Goal: Task Accomplishment & Management: Complete application form

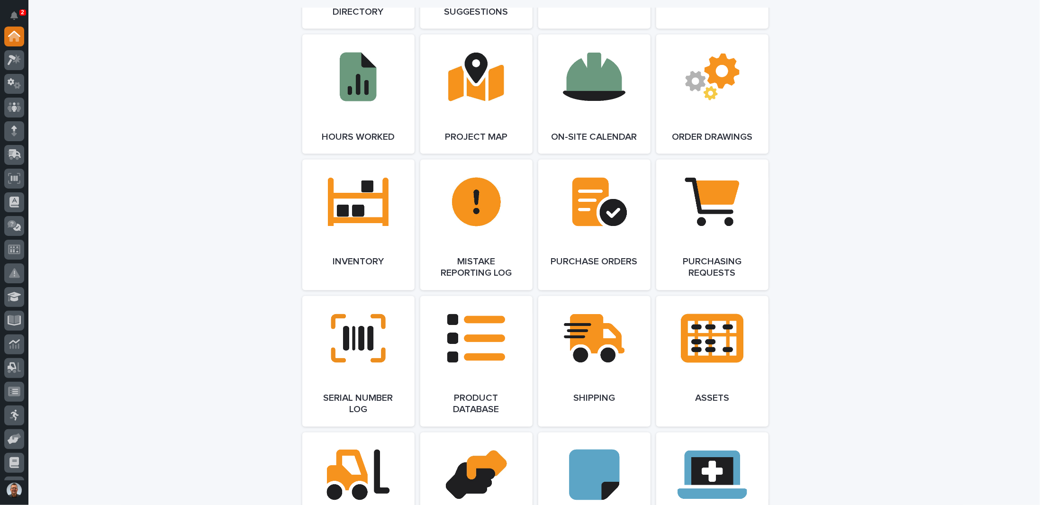
scroll to position [995, 0]
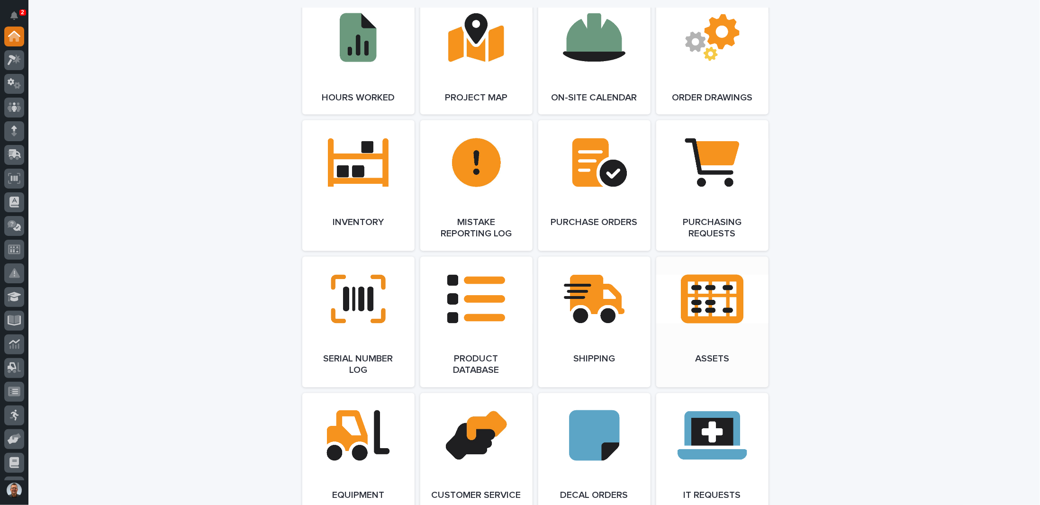
click at [708, 298] on link "Open Link" at bounding box center [712, 322] width 112 height 131
click at [721, 296] on link "Open Link" at bounding box center [712, 322] width 112 height 131
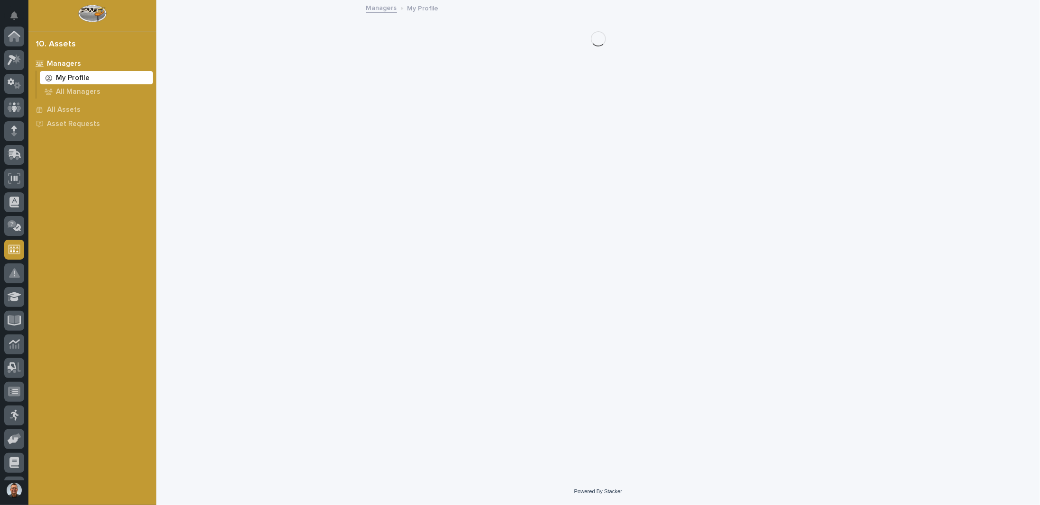
scroll to position [91, 0]
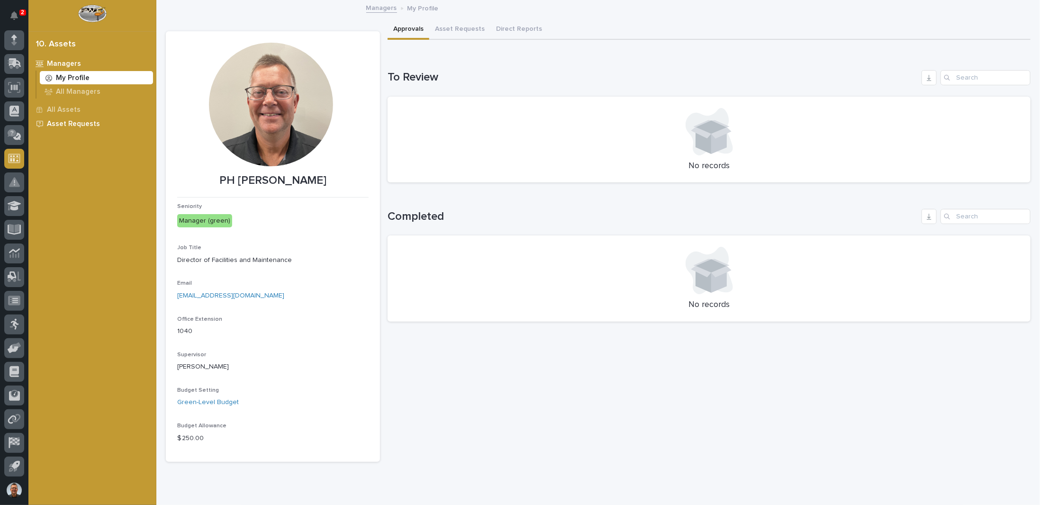
click at [61, 124] on p "Asset Requests" at bounding box center [73, 124] width 53 height 9
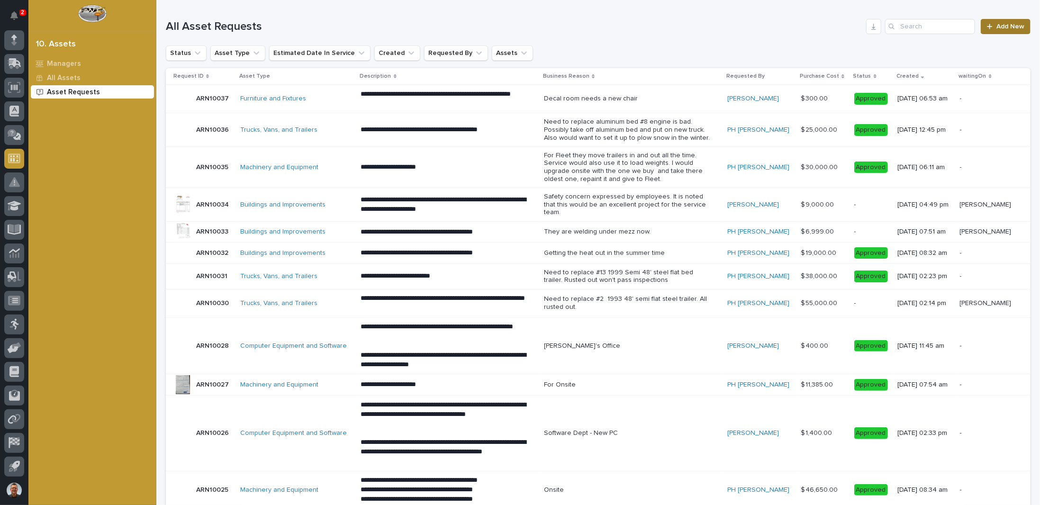
click at [1003, 25] on span "Add New" at bounding box center [1011, 26] width 28 height 7
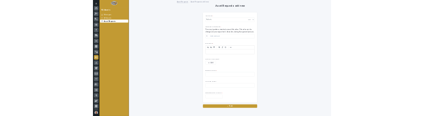
scroll to position [91, 0]
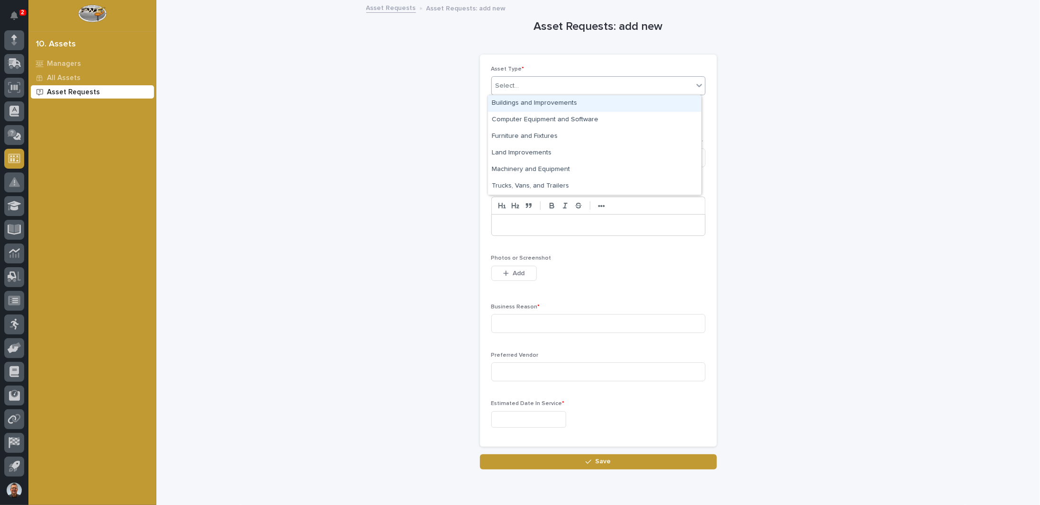
click at [697, 86] on icon at bounding box center [700, 85] width 6 height 3
click at [533, 186] on div "Trucks, Vans, and Trailers" at bounding box center [594, 186] width 213 height 17
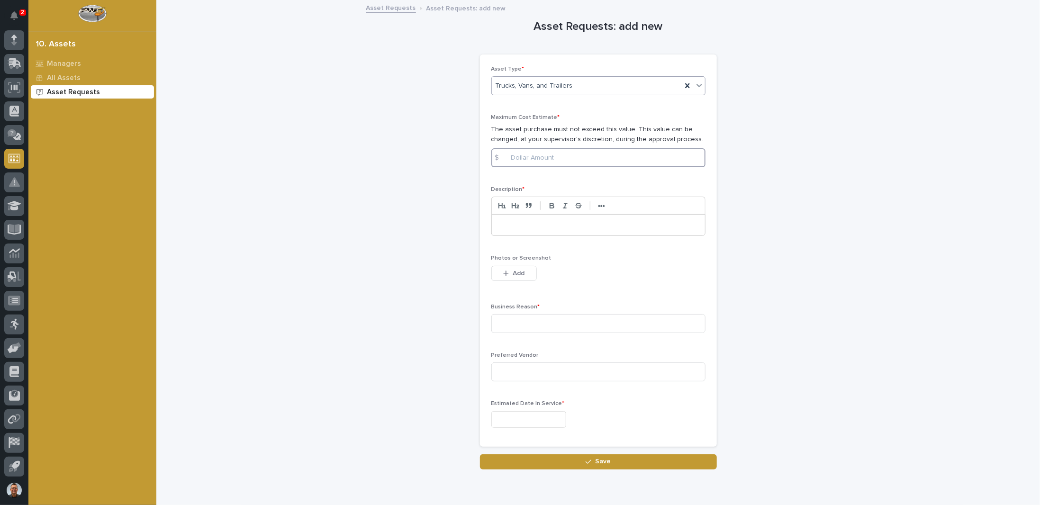
click at [531, 157] on input at bounding box center [599, 157] width 214 height 19
type input "9899.00"
click at [514, 272] on span "Add" at bounding box center [519, 273] width 12 height 9
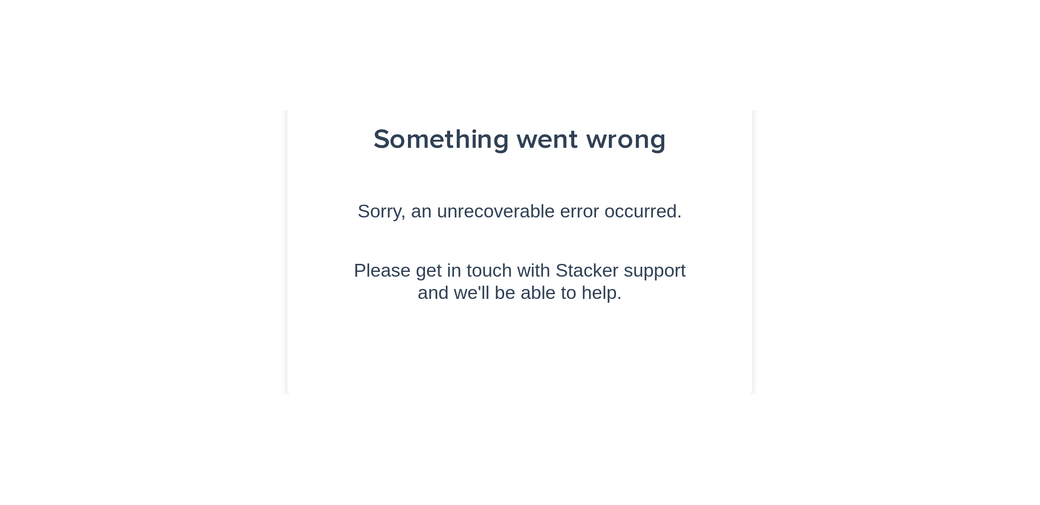
scroll to position [0, 0]
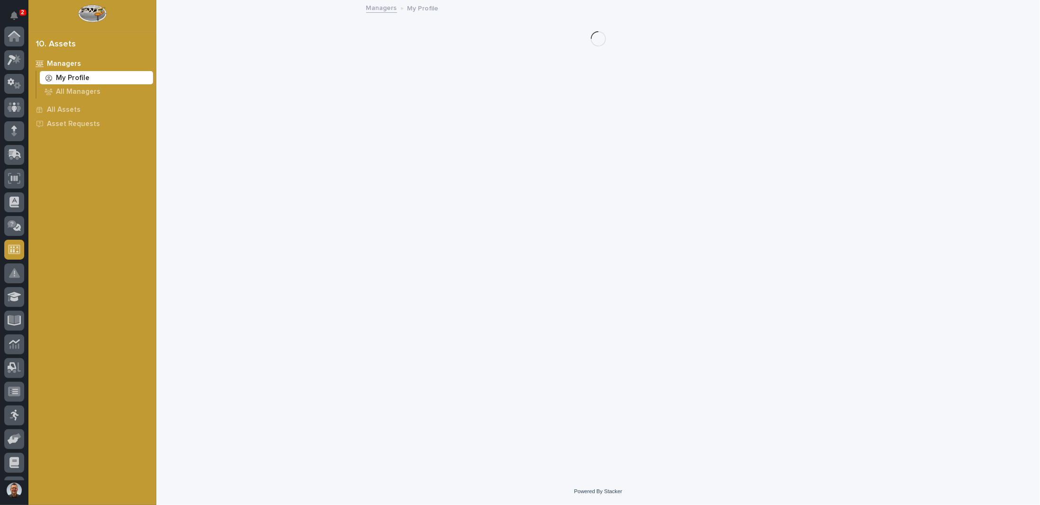
scroll to position [91, 0]
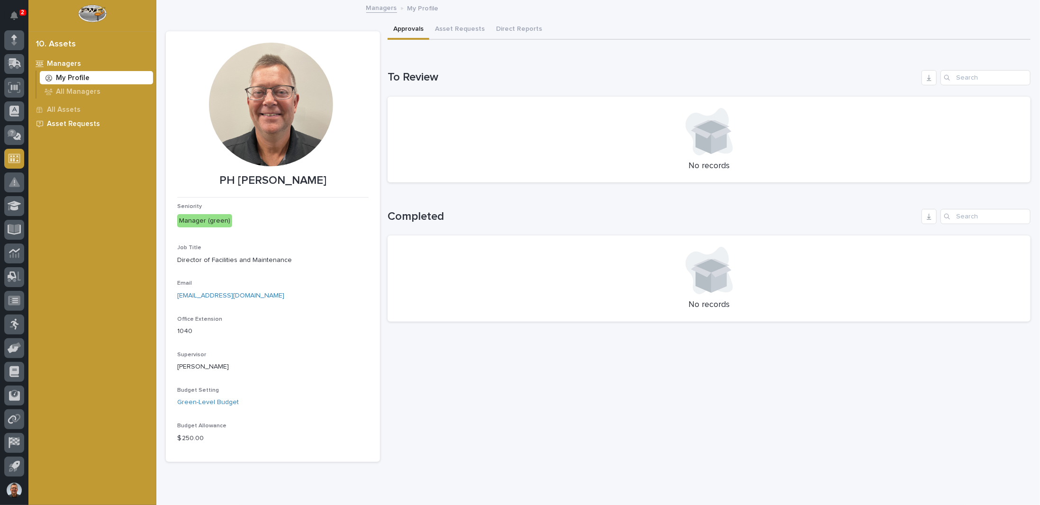
click at [73, 123] on p "Asset Requests" at bounding box center [73, 124] width 53 height 9
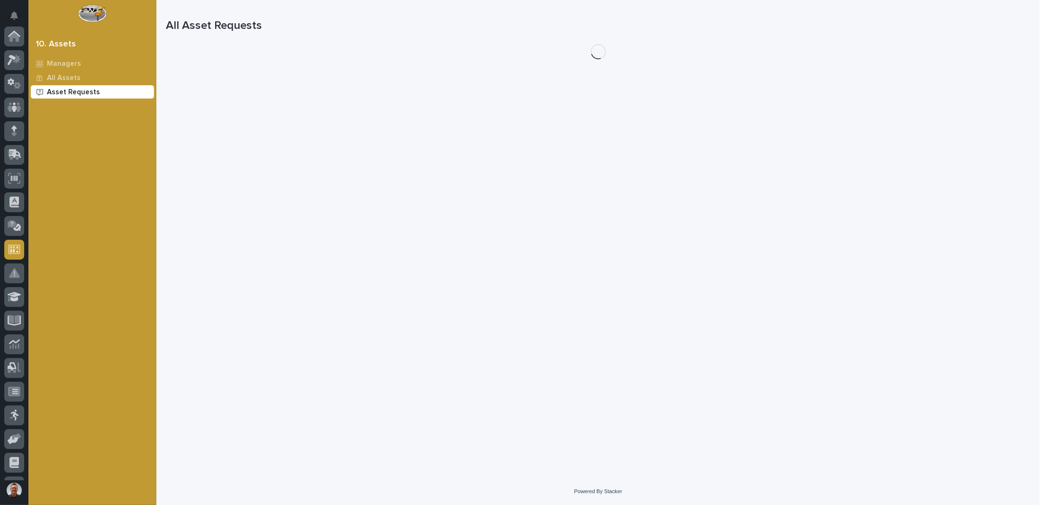
scroll to position [91, 0]
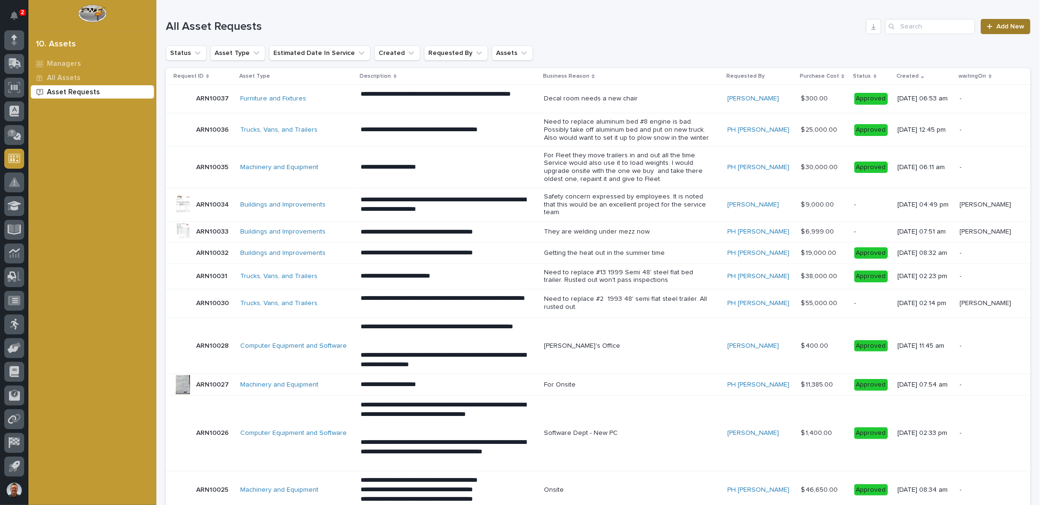
click at [1000, 29] on span "Add New" at bounding box center [1011, 26] width 28 height 7
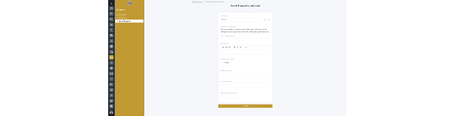
scroll to position [91, 0]
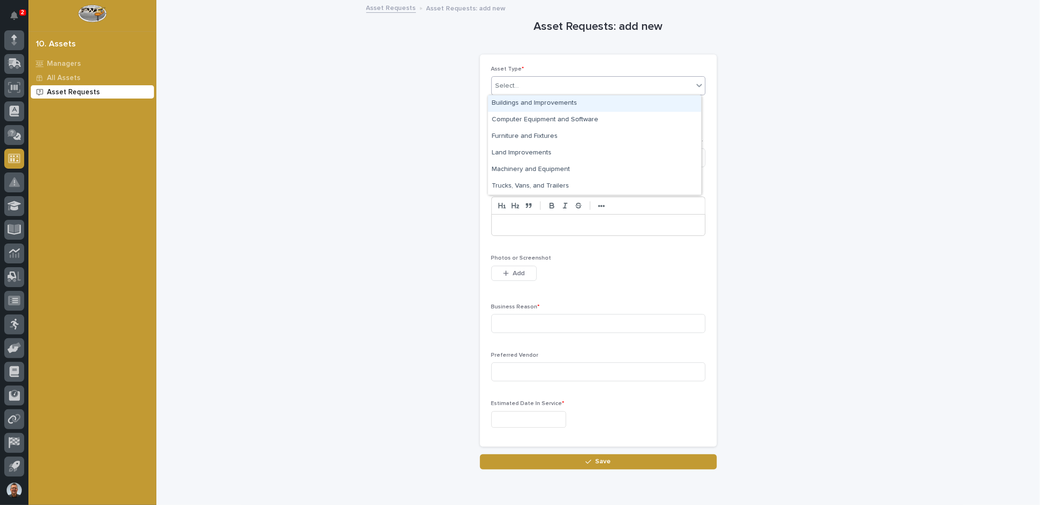
click at [645, 86] on div "Select..." at bounding box center [592, 86] width 201 height 16
click at [507, 186] on div "Trucks, Vans, and Trailers" at bounding box center [594, 186] width 213 height 17
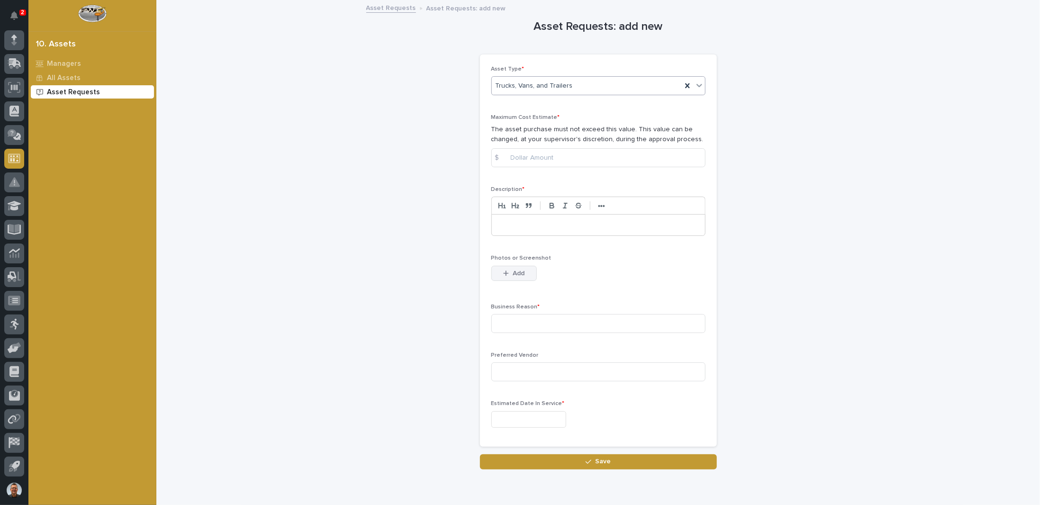
click at [520, 272] on span "Add" at bounding box center [519, 273] width 12 height 9
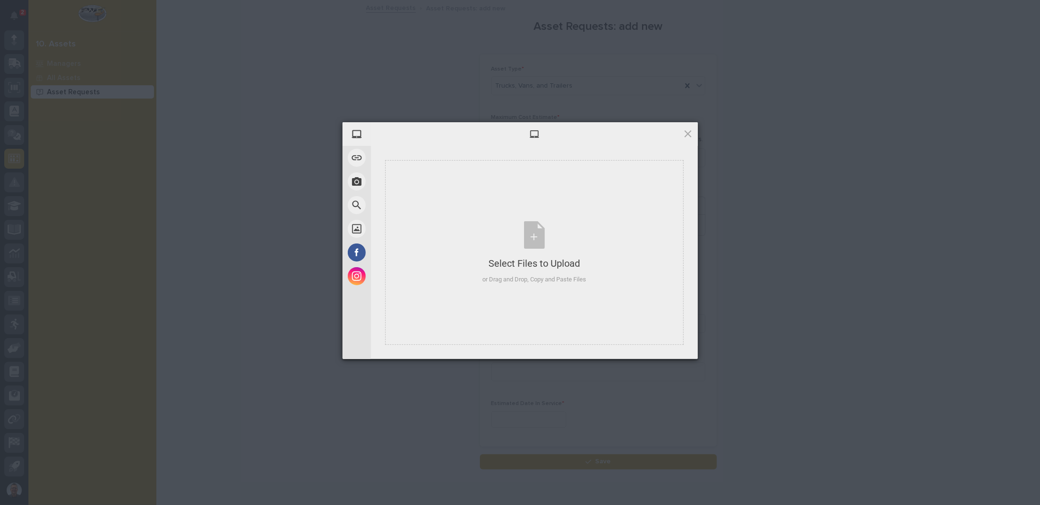
scroll to position [132, 0]
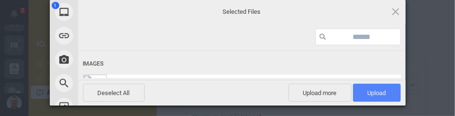
click at [379, 95] on span "Upload 1" at bounding box center [376, 92] width 18 height 7
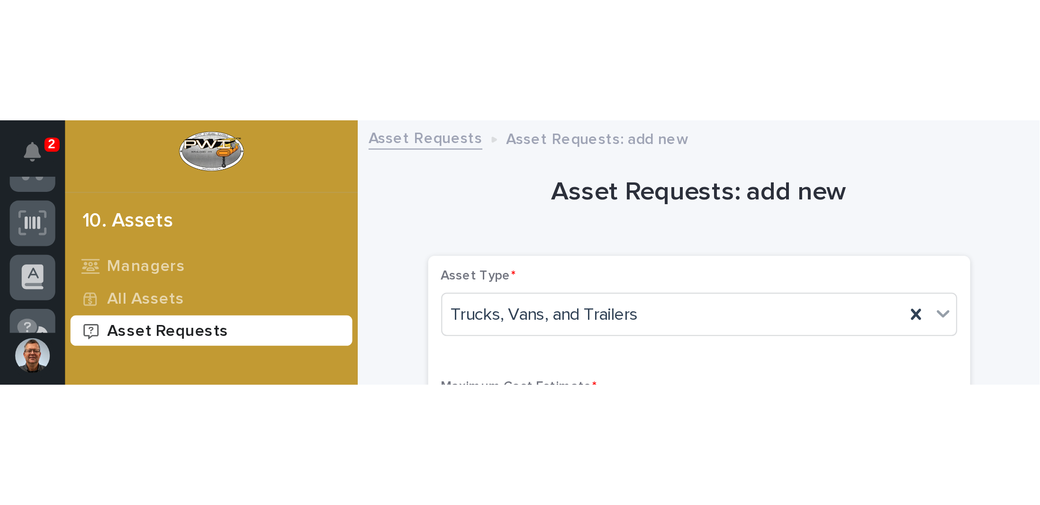
scroll to position [91, 0]
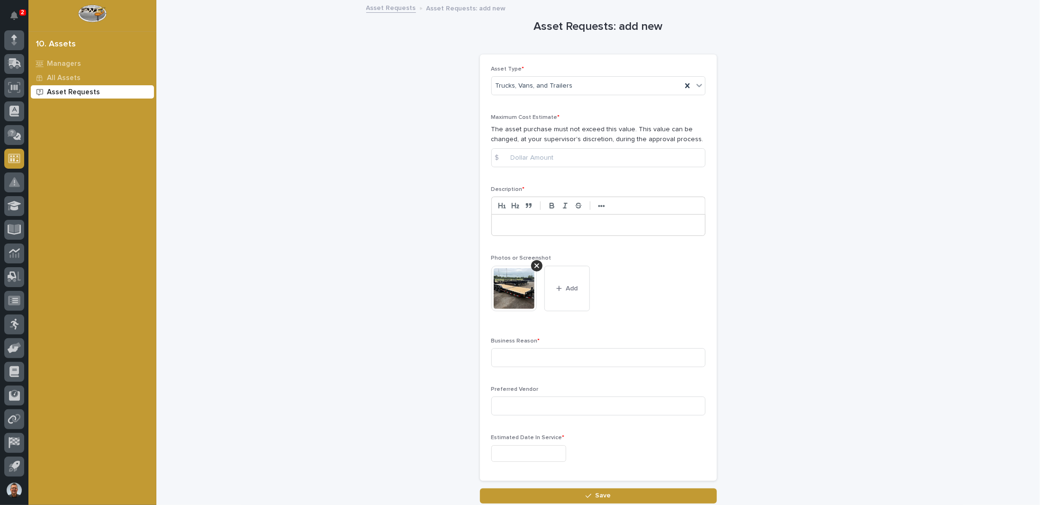
click at [501, 227] on p at bounding box center [598, 224] width 199 height 9
click at [517, 157] on input at bounding box center [599, 157] width 214 height 19
type input "9899.00"
click at [512, 358] on input at bounding box center [599, 357] width 214 height 19
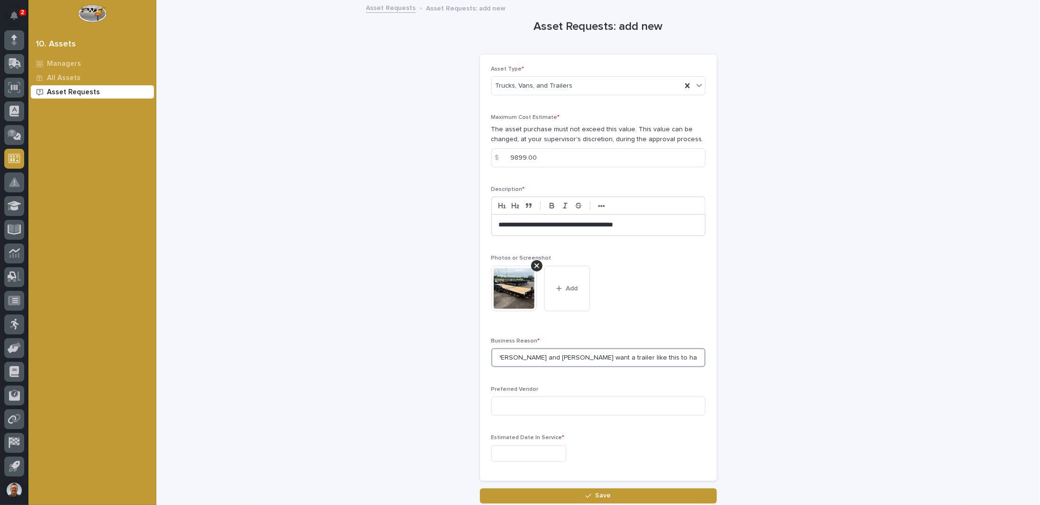
click at [626, 357] on input "Jeremy and Matt want a trailer like this to haul Boom lift and the taller" at bounding box center [599, 357] width 214 height 19
click at [642, 356] on input "Jeremy and Matt want a trailer like this to haul the Boom lift and the taller" at bounding box center [599, 357] width 214 height 19
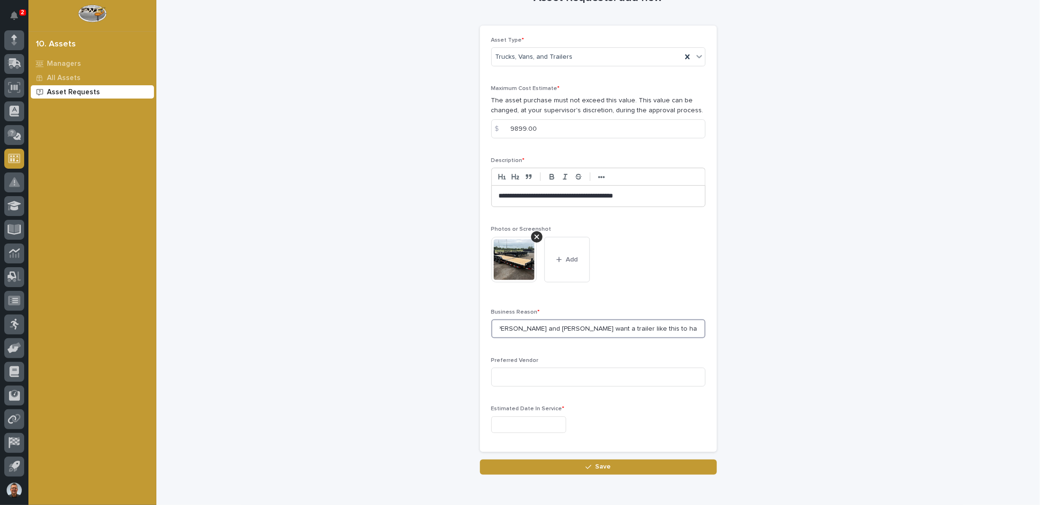
scroll to position [47, 0]
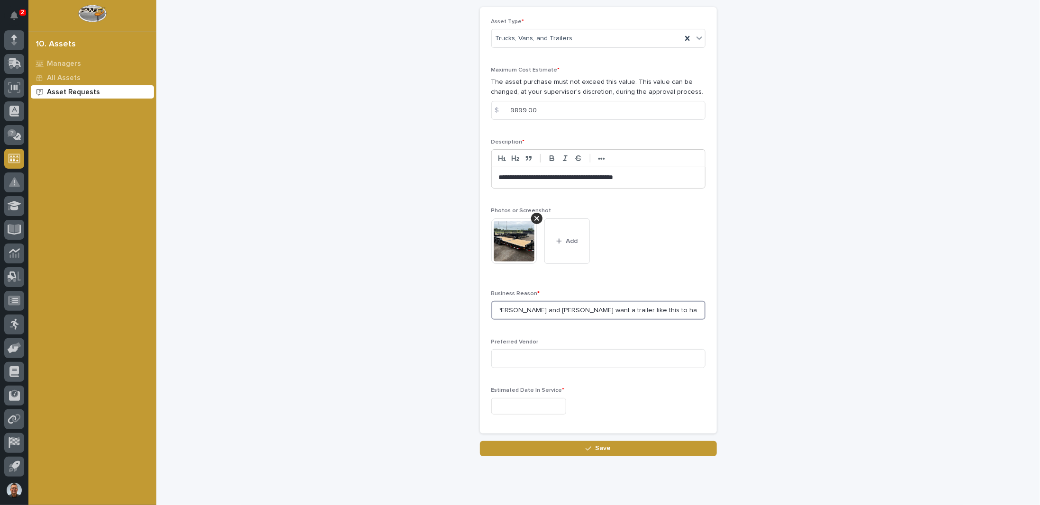
click at [693, 310] on input "Jeremy and Matt want a trailer like this to haul the boom lift and the taller" at bounding box center [599, 310] width 214 height 19
click at [693, 308] on input "Jeremy and Matt want a trailer like this to haul the boom lift and the taller" at bounding box center [599, 310] width 214 height 19
click at [680, 309] on input "Jeremy and Matt want a trailer like this to haul the boom lift and the taller s…" at bounding box center [599, 310] width 214 height 19
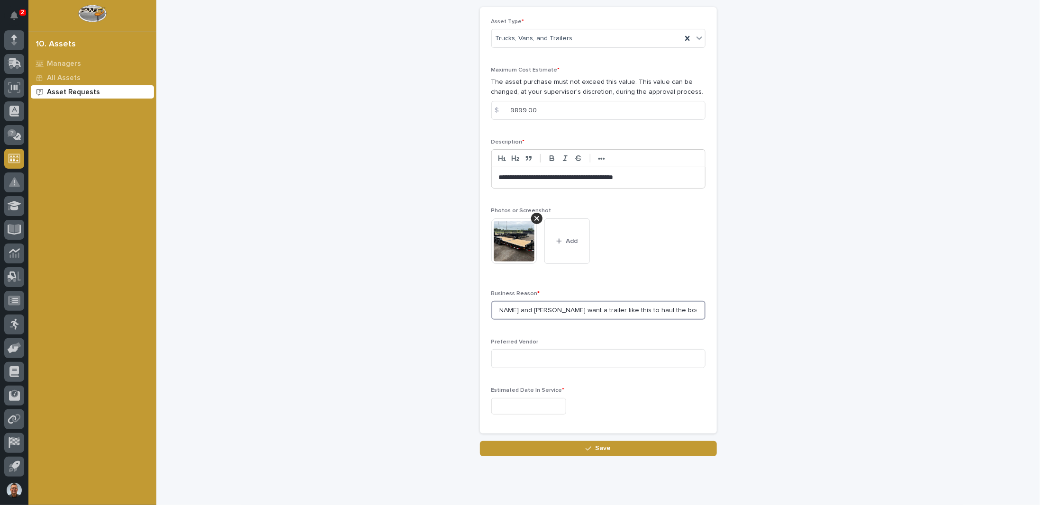
click at [694, 309] on input "Jeremy and Matt want a trailer like this to haul the boom lift and the taller s…" at bounding box center [599, 310] width 214 height 19
click at [696, 309] on input "Jeremy and Matt want a trailer like this to haul the boom lift and the taller s…" at bounding box center [599, 310] width 214 height 19
click at [694, 309] on input "Jeremy and Matt want a trailer like this to haul the boom lift and the taller s…" at bounding box center [599, 310] width 214 height 19
type input "Jeremy and Matt want a trailer like this to haul the boom lift and the taller s…"
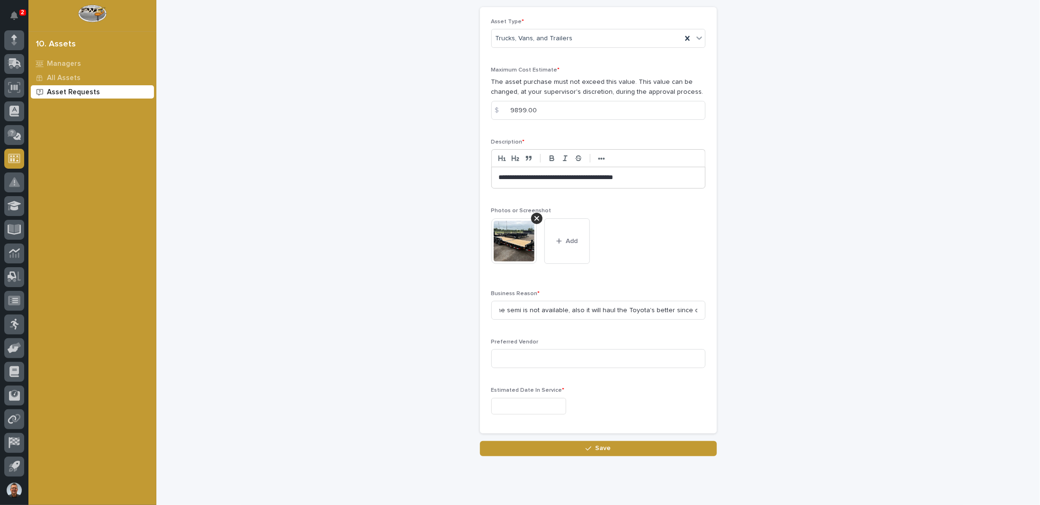
click at [501, 404] on input "text" at bounding box center [529, 406] width 75 height 17
click at [550, 374] on div "5" at bounding box center [550, 373] width 13 height 13
type input "**********"
click at [514, 357] on input at bounding box center [599, 358] width 214 height 19
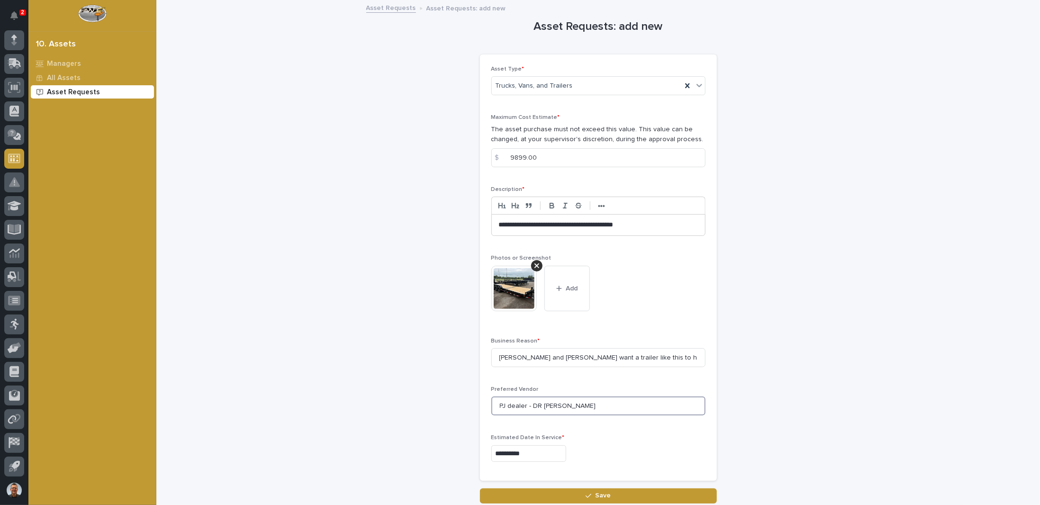
type input "PJ dealer - DR Trailer"
